Goal: Browse casually: Explore the website without a specific task or goal

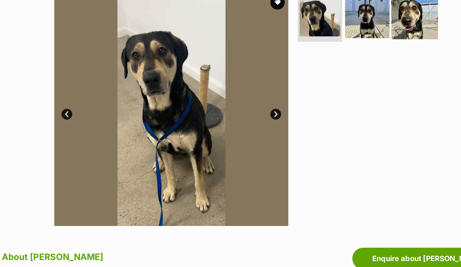
click at [336, 25] on img at bounding box center [353, 21] width 35 height 35
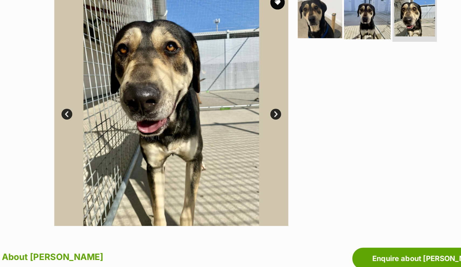
click at [301, 13] on img at bounding box center [318, 21] width 35 height 35
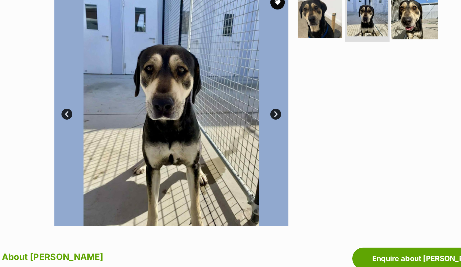
click at [336, 29] on img at bounding box center [353, 21] width 35 height 35
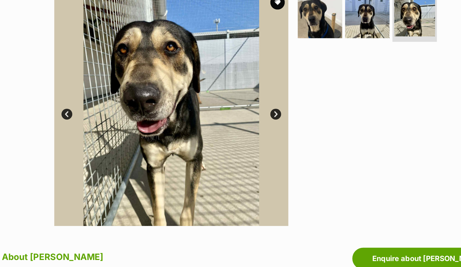
click at [266, 96] on div at bounding box center [321, 91] width 111 height 175
click at [266, 23] on img at bounding box center [283, 21] width 35 height 35
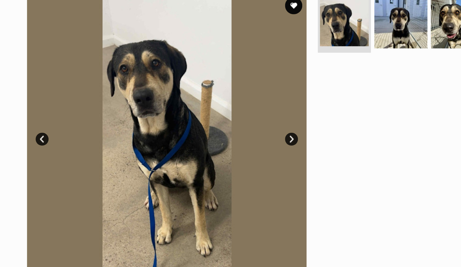
click at [246, 125] on link "Next" at bounding box center [250, 129] width 8 height 8
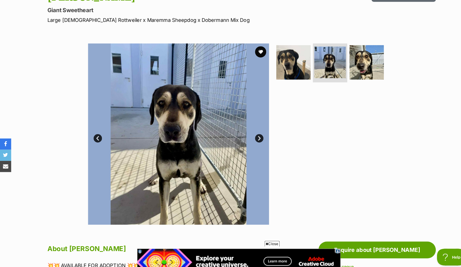
click at [251, 129] on link "Next" at bounding box center [250, 133] width 8 height 8
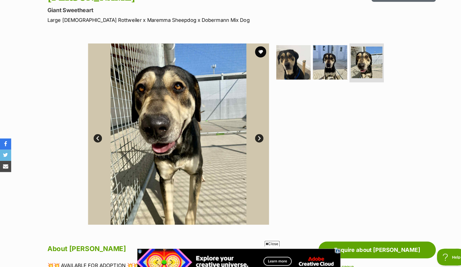
click at [249, 133] on link "Next" at bounding box center [250, 133] width 8 height 8
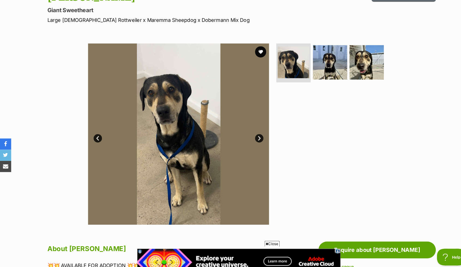
click at [305, 135] on div at bounding box center [321, 129] width 111 height 175
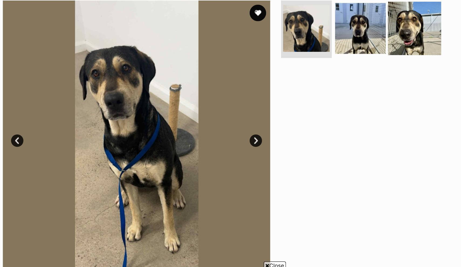
click at [336, 63] on img at bounding box center [353, 80] width 35 height 35
